Goal: Task Accomplishment & Management: Use online tool/utility

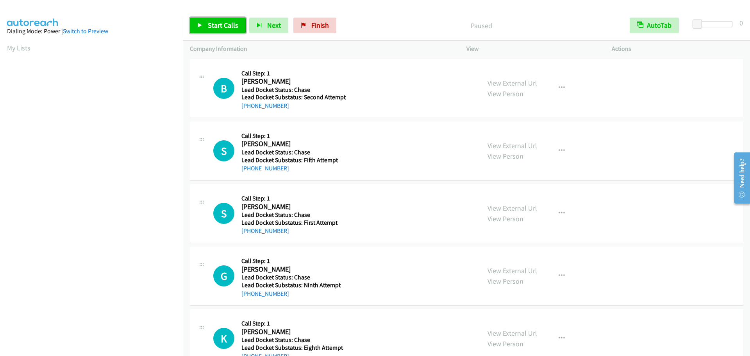
click at [202, 28] on icon at bounding box center [199, 25] width 5 height 5
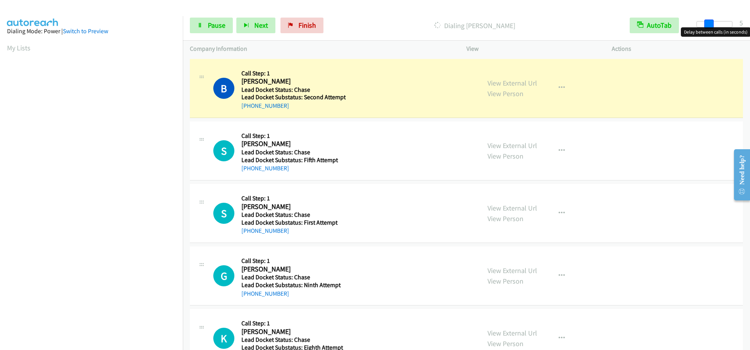
drag, startPoint x: 701, startPoint y: 26, endPoint x: 711, endPoint y: 26, distance: 10.5
click at [711, 26] on span at bounding box center [709, 24] width 9 height 9
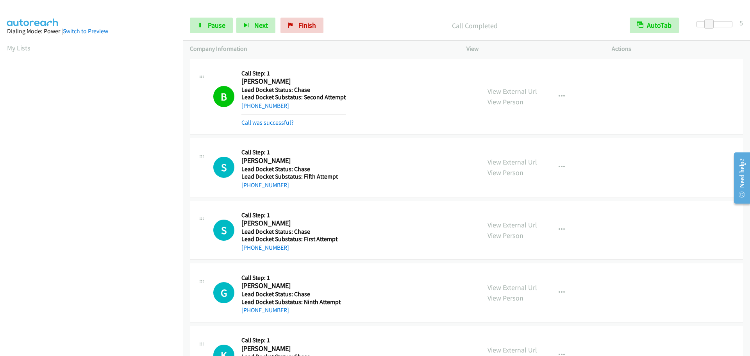
scroll to position [82, 0]
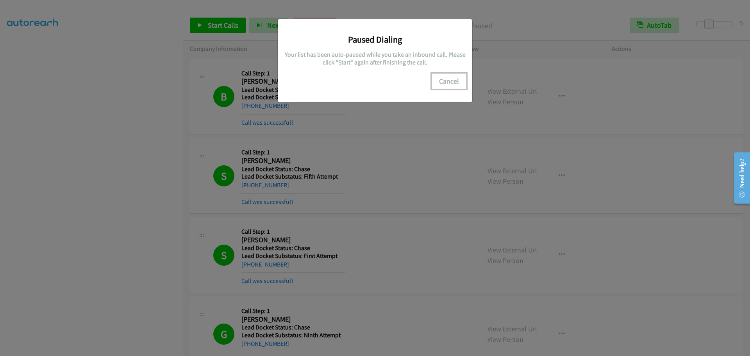
click at [453, 81] on button "Cancel" at bounding box center [449, 81] width 35 height 16
click at [452, 80] on button "Cancel" at bounding box center [449, 81] width 35 height 16
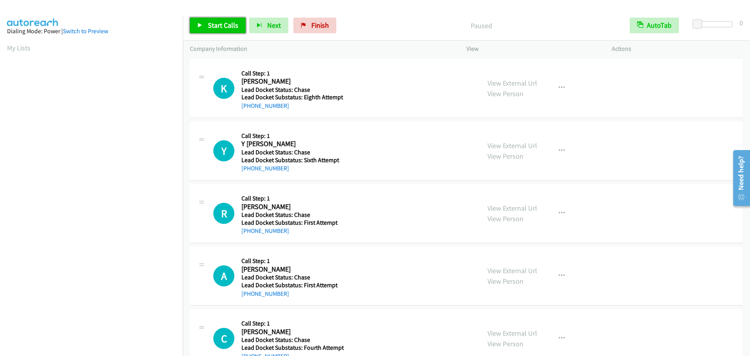
click at [235, 25] on span "Start Calls" at bounding box center [223, 25] width 30 height 9
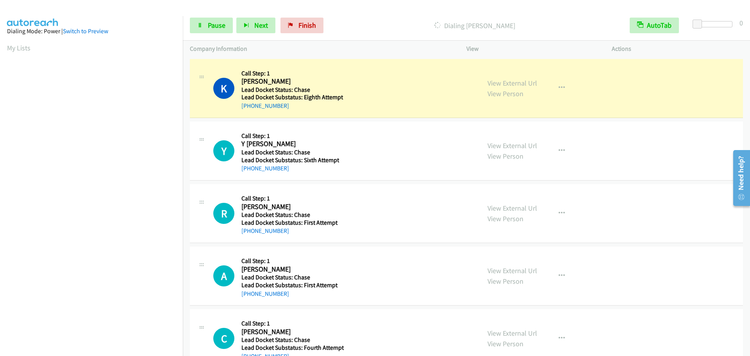
scroll to position [82, 0]
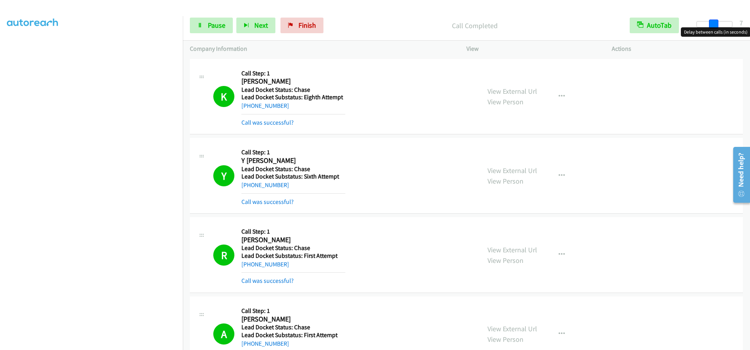
click at [715, 25] on div at bounding box center [715, 24] width 36 height 6
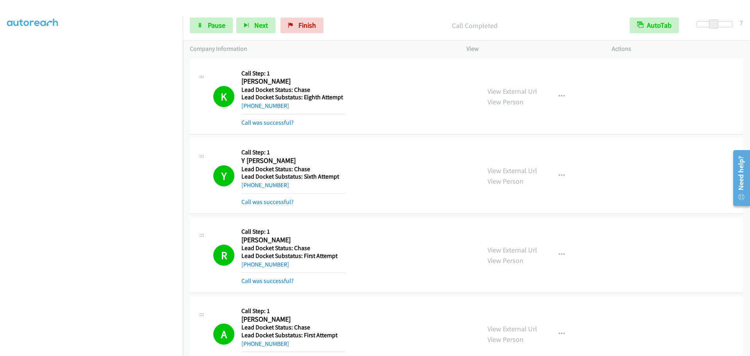
scroll to position [82, 0]
click at [202, 27] on icon at bounding box center [199, 25] width 5 height 5
click at [213, 26] on span "Start Calls" at bounding box center [223, 25] width 30 height 9
click at [220, 22] on span "Pause" at bounding box center [217, 25] width 18 height 9
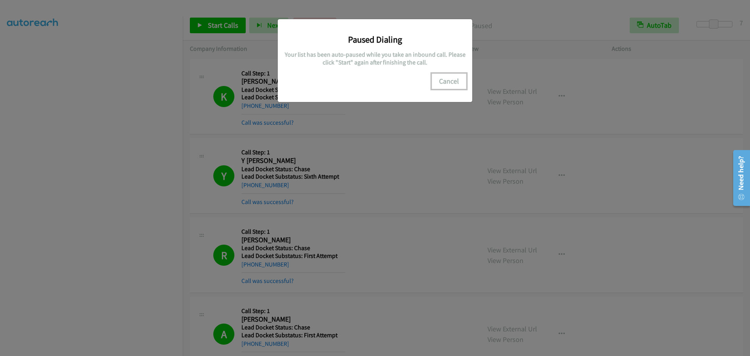
drag, startPoint x: 443, startPoint y: 80, endPoint x: 438, endPoint y: 82, distance: 5.4
click at [444, 80] on button "Cancel" at bounding box center [449, 81] width 35 height 16
click at [443, 83] on button "Cancel" at bounding box center [449, 81] width 35 height 16
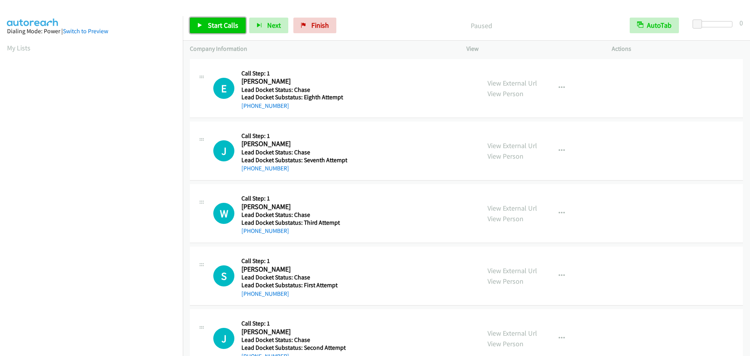
click at [215, 28] on span "Start Calls" at bounding box center [223, 25] width 30 height 9
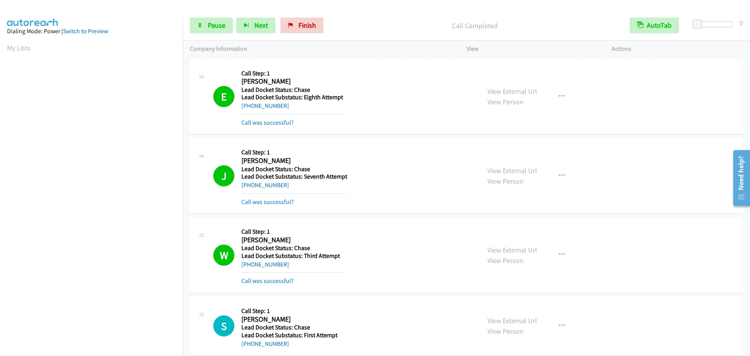
scroll to position [82, 0]
click at [217, 25] on span "Pause" at bounding box center [217, 25] width 18 height 9
